Goal: Task Accomplishment & Management: Manage account settings

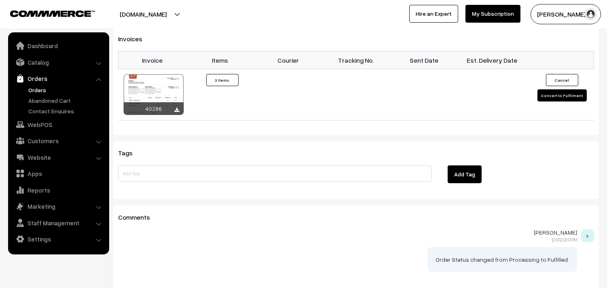
scroll to position [673, 0]
click at [48, 66] on link "Catalog" at bounding box center [58, 62] width 96 height 15
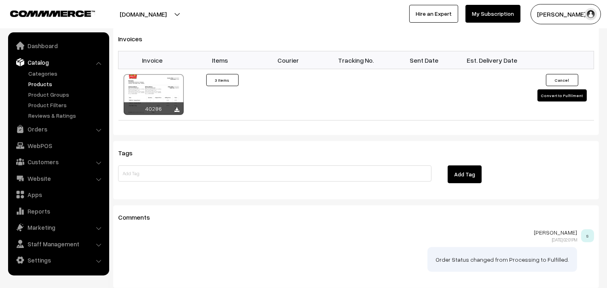
click at [41, 85] on link "Products" at bounding box center [66, 84] width 80 height 8
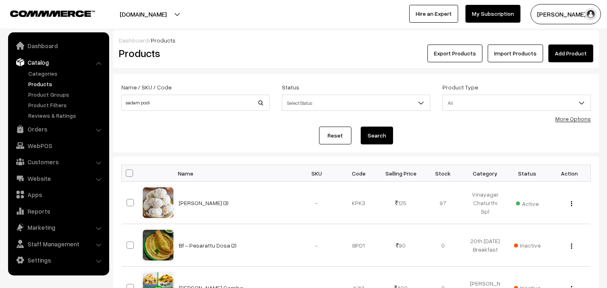
type input "sadam podi"
click at [360, 126] on button "Search" at bounding box center [376, 135] width 32 height 18
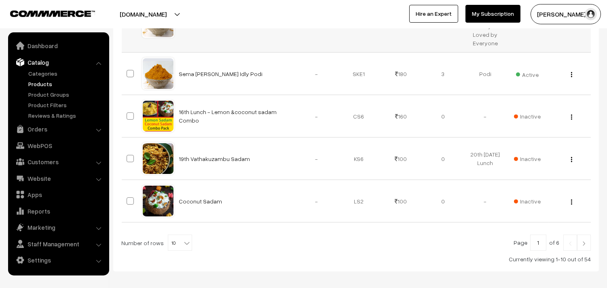
scroll to position [430, 0]
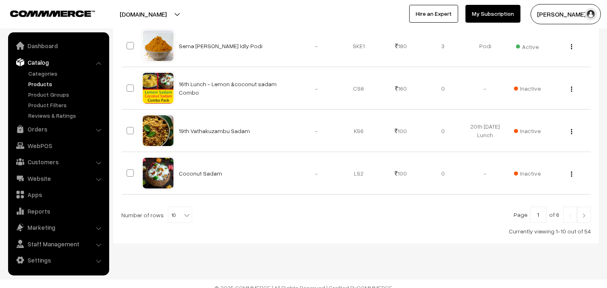
click at [183, 211] on b at bounding box center [187, 215] width 8 height 8
select select "100"
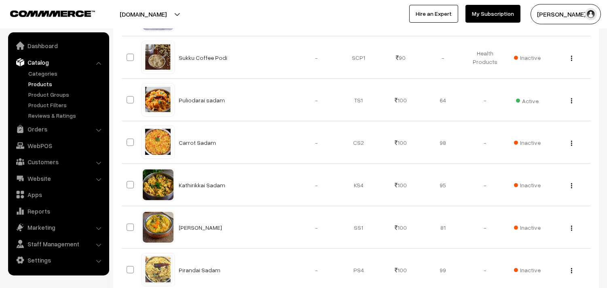
scroll to position [1779, 0]
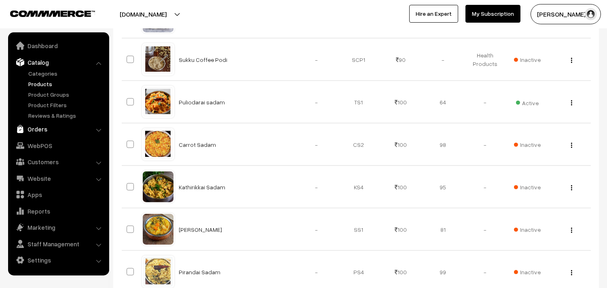
click at [44, 128] on link "Orders" at bounding box center [58, 129] width 96 height 15
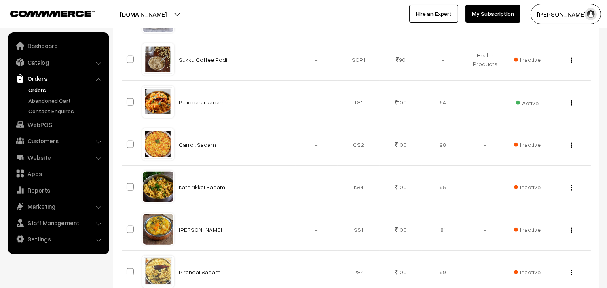
click at [45, 87] on link "Orders" at bounding box center [66, 90] width 80 height 8
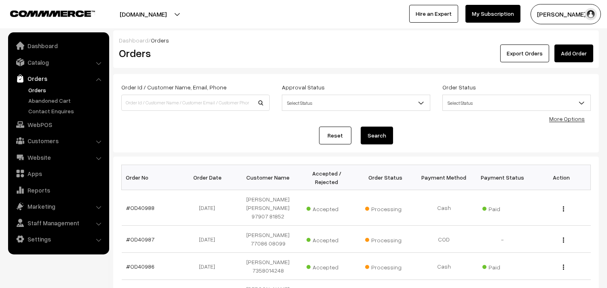
drag, startPoint x: 42, startPoint y: 86, endPoint x: 46, endPoint y: 87, distance: 4.1
click at [42, 87] on link "Orders" at bounding box center [66, 90] width 80 height 8
click at [38, 87] on link "Orders" at bounding box center [66, 90] width 80 height 8
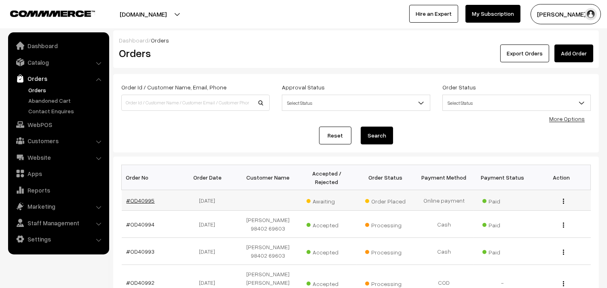
click at [152, 197] on link "#OD40995" at bounding box center [140, 200] width 28 height 7
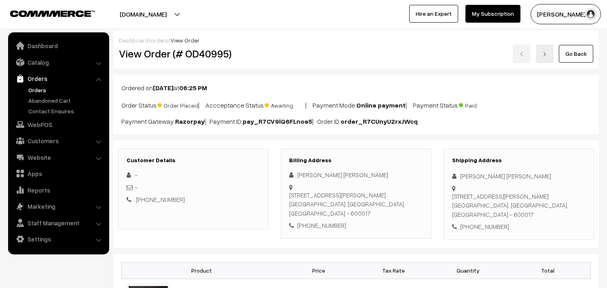
click at [571, 55] on link "Go Back" at bounding box center [576, 54] width 34 height 18
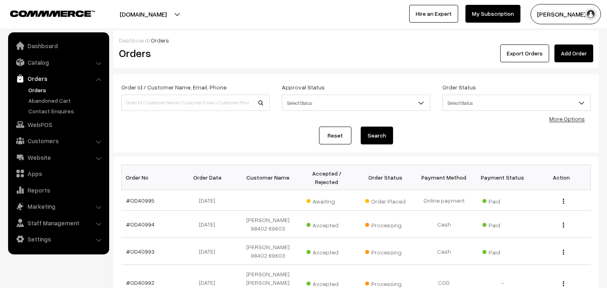
click at [36, 85] on link "Orders" at bounding box center [58, 78] width 96 height 15
click at [37, 89] on link "Orders" at bounding box center [66, 90] width 80 height 8
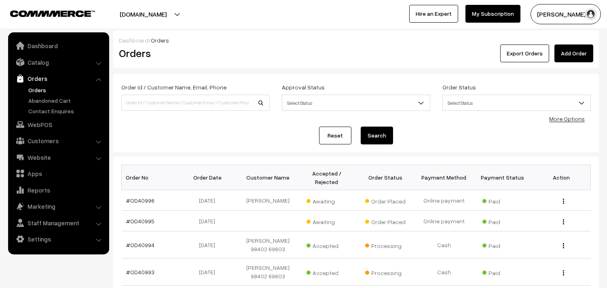
click at [38, 88] on link "Orders" at bounding box center [66, 90] width 80 height 8
click at [146, 201] on link "#OD40996" at bounding box center [140, 200] width 28 height 7
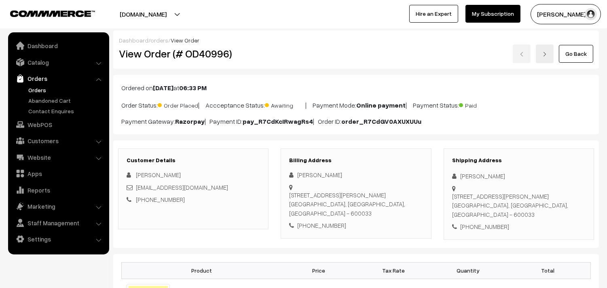
click at [581, 57] on link "Go Back" at bounding box center [576, 54] width 34 height 18
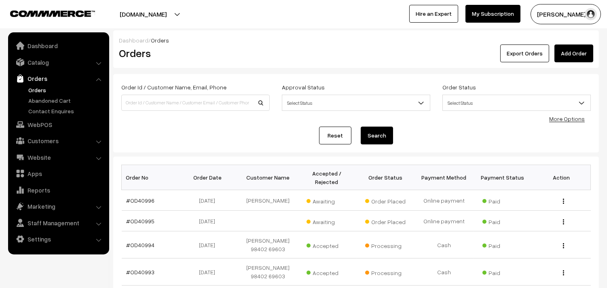
click at [32, 88] on link "Orders" at bounding box center [66, 90] width 80 height 8
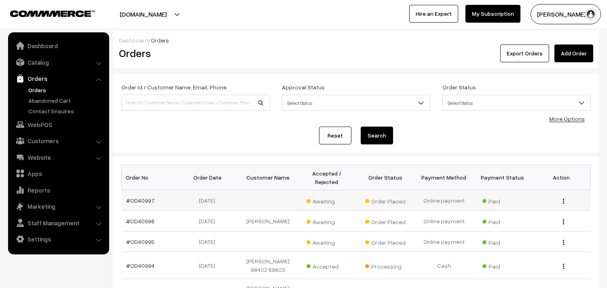
click at [140, 195] on td "#OD40997" at bounding box center [151, 200] width 59 height 21
click at [139, 201] on link "#OD40997" at bounding box center [140, 200] width 28 height 7
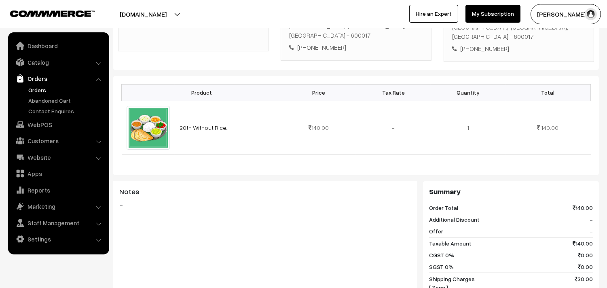
scroll to position [135, 0]
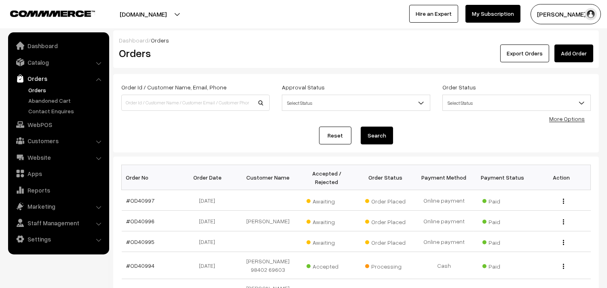
click at [44, 89] on link "Orders" at bounding box center [66, 90] width 80 height 8
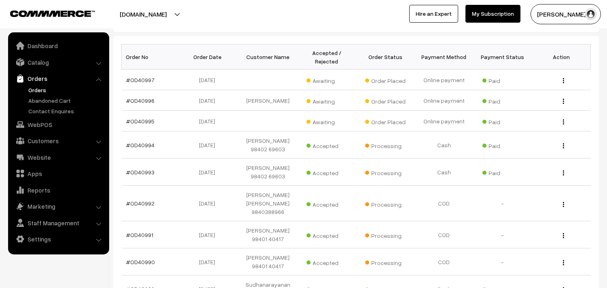
scroll to position [135, 0]
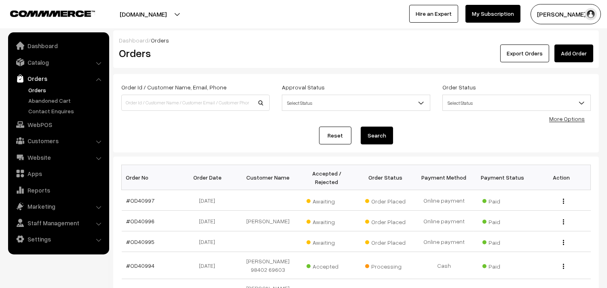
click at [36, 86] on link "Orders" at bounding box center [66, 90] width 80 height 8
click at [46, 63] on link "Catalog" at bounding box center [58, 62] width 96 height 15
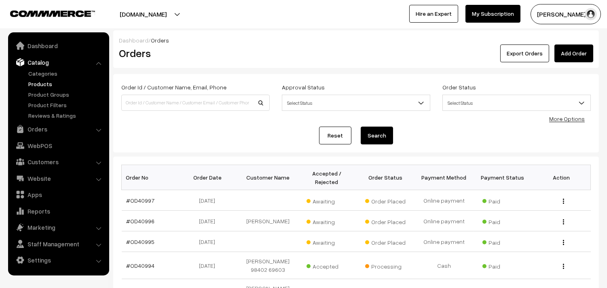
click at [41, 83] on link "Products" at bounding box center [66, 84] width 80 height 8
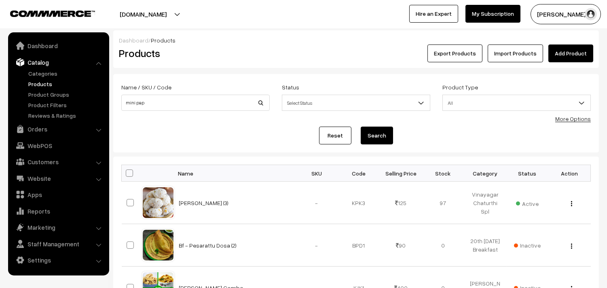
type input "Mini Pappad"
drag, startPoint x: 379, startPoint y: 140, endPoint x: 373, endPoint y: 134, distance: 8.6
click at [376, 138] on button "Search" at bounding box center [376, 135] width 32 height 18
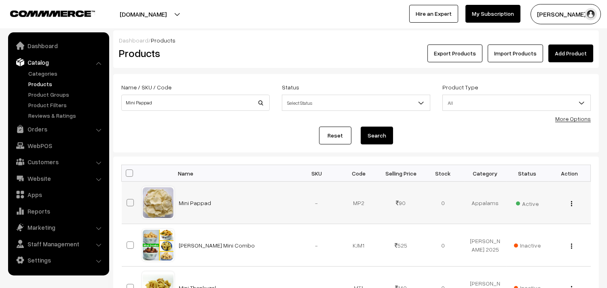
click at [573, 204] on div "View Edit Delete" at bounding box center [569, 202] width 32 height 8
click at [571, 204] on img "button" at bounding box center [571, 203] width 1 height 5
click at [535, 232] on link "Edit" at bounding box center [535, 233] width 69 height 18
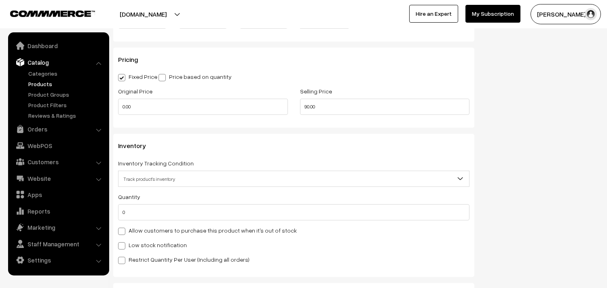
scroll to position [673, 0]
click at [148, 233] on label "Allow customers to purchase this product when it's out of stock" at bounding box center [207, 230] width 179 height 8
click at [123, 232] on input "Allow customers to purchase this product when it's out of stock" at bounding box center [120, 229] width 5 height 5
checkbox input "true"
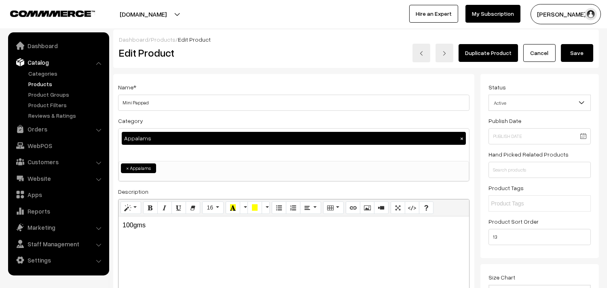
scroll to position [0, 0]
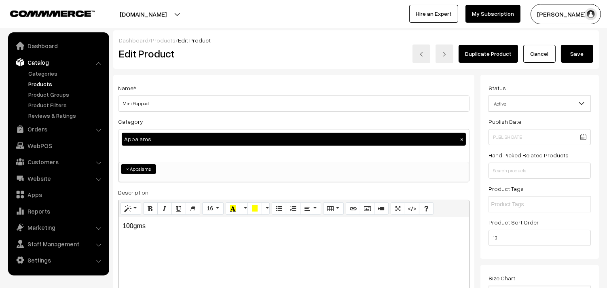
click at [564, 47] on button "Save" at bounding box center [577, 54] width 32 height 18
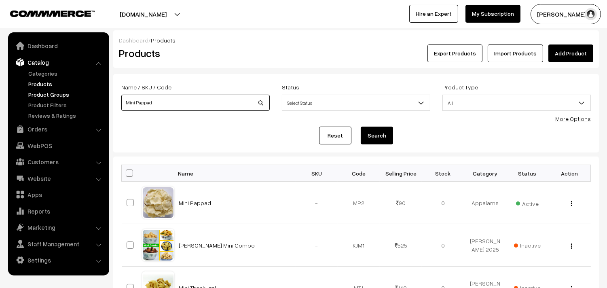
drag, startPoint x: 79, startPoint y: 104, endPoint x: 73, endPoint y: 92, distance: 13.4
type input "[PERSON_NAME]"
click at [360, 126] on button "Search" at bounding box center [376, 135] width 32 height 18
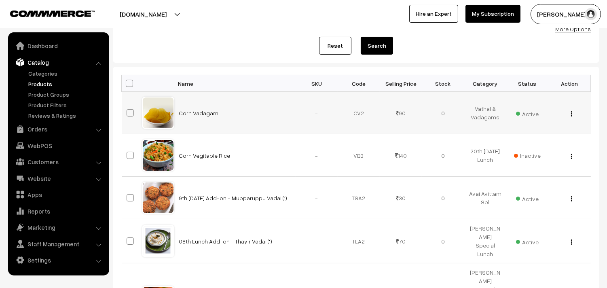
scroll to position [90, 0]
click at [571, 114] on img "button" at bounding box center [571, 113] width 1 height 5
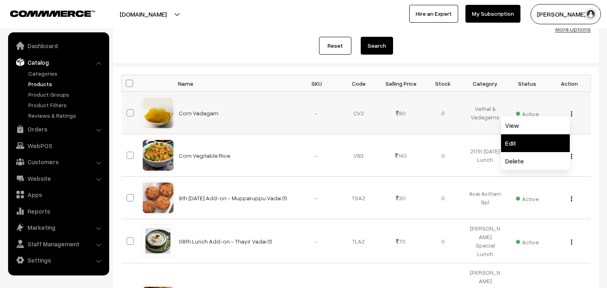
click at [531, 137] on link "Edit" at bounding box center [535, 143] width 69 height 18
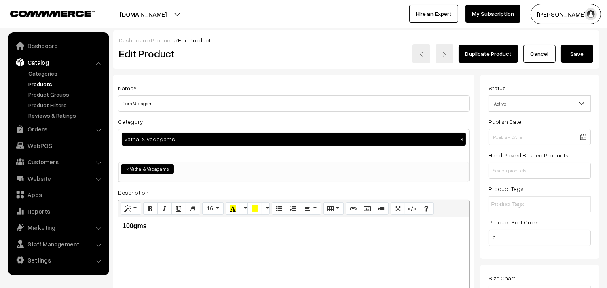
drag, startPoint x: 134, startPoint y: 103, endPoint x: 257, endPoint y: 111, distance: 123.5
click at [266, 121] on div "Name * Corn Vadagam Category Vathal & Vadagams × Breakfast & Lunch & Dinner Bre…" at bounding box center [293, 205] width 361 height 261
type input "Corn Appalam"
click at [573, 55] on button "Save" at bounding box center [577, 54] width 32 height 18
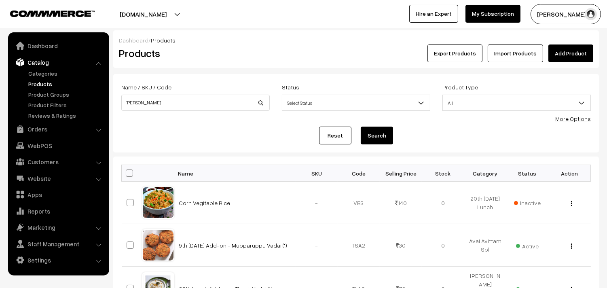
click at [50, 87] on link "Products" at bounding box center [66, 84] width 80 height 8
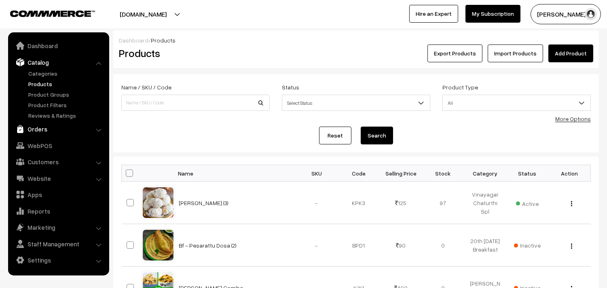
click at [36, 126] on link "Orders" at bounding box center [58, 129] width 96 height 15
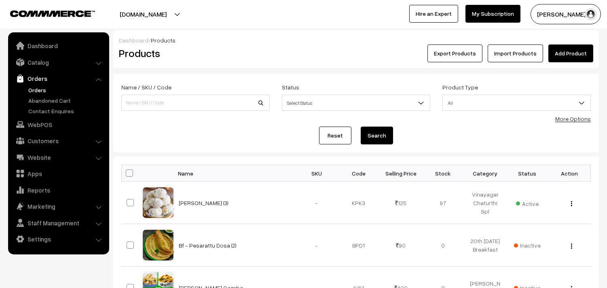
click at [40, 92] on link "Orders" at bounding box center [66, 90] width 80 height 8
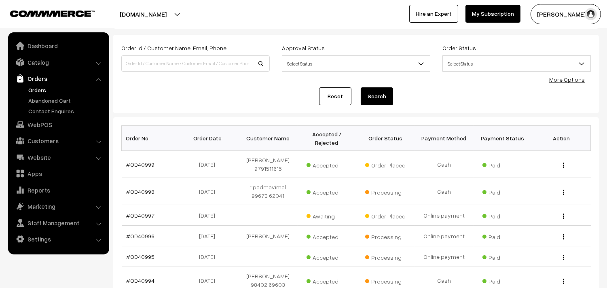
scroll to position [45, 0]
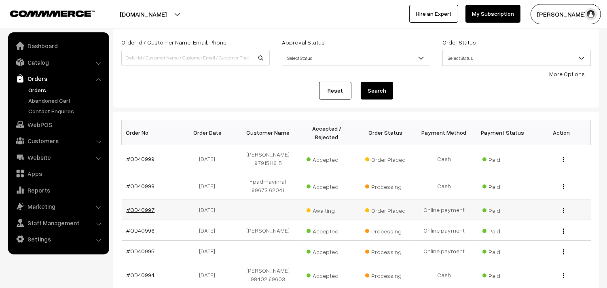
click at [147, 206] on link "#OD40997" at bounding box center [140, 209] width 28 height 7
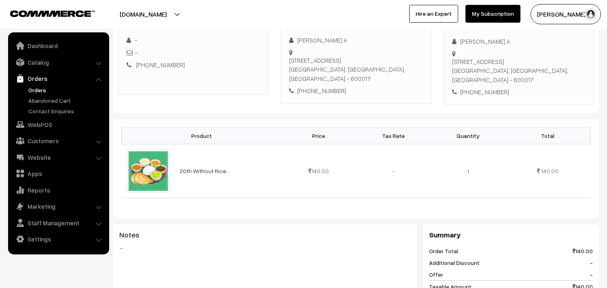
scroll to position [135, 0]
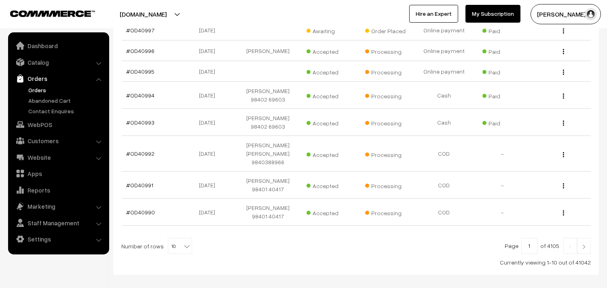
scroll to position [224, 0]
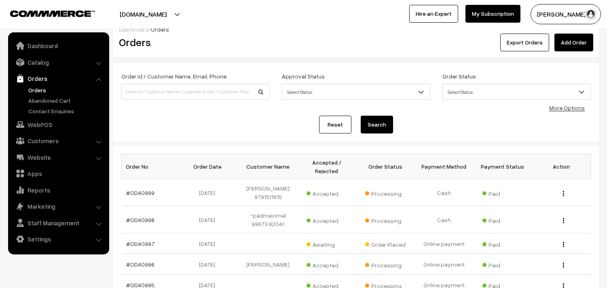
click at [40, 86] on link "Orders" at bounding box center [66, 90] width 80 height 8
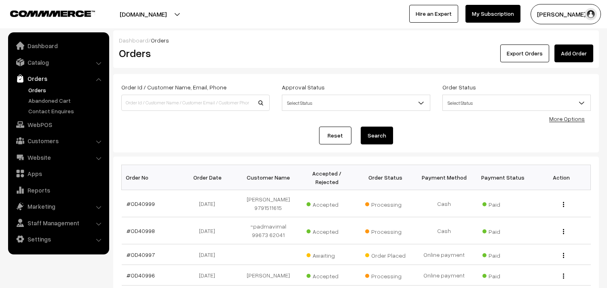
scroll to position [45, 0]
